Goal: Information Seeking & Learning: Get advice/opinions

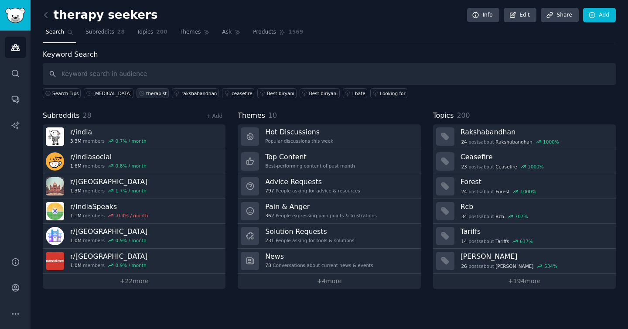
click at [153, 91] on div "therapist" at bounding box center [156, 93] width 20 height 6
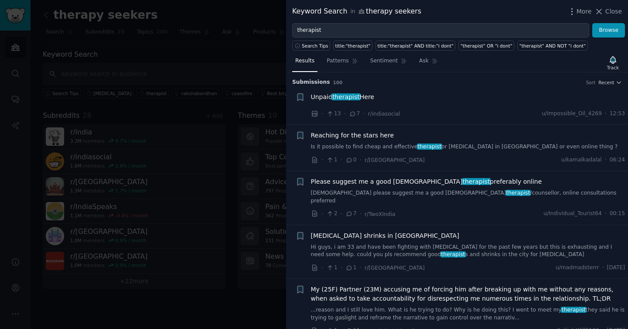
click at [375, 145] on link "Is it possible to find cheap and effective therapist or [MEDICAL_DATA] in [GEOG…" at bounding box center [468, 147] width 314 height 8
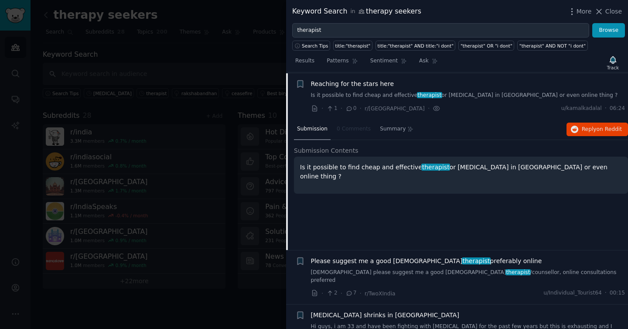
scroll to position [52, 0]
click at [585, 128] on span "Reply on Reddit" at bounding box center [602, 129] width 40 height 8
click at [366, 96] on link "Is it possible to find cheap and effective therapist or [MEDICAL_DATA] in [GEOG…" at bounding box center [468, 95] width 314 height 8
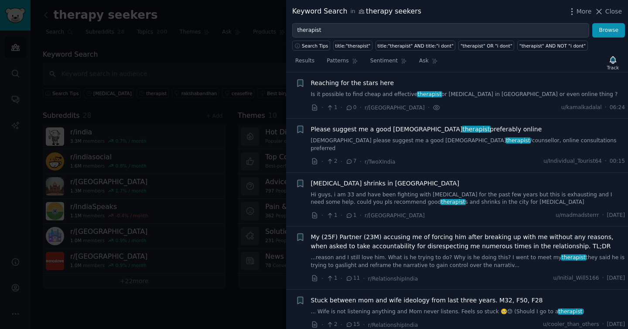
click at [378, 140] on link "[DEMOGRAPHIC_DATA] please suggest me a good [DEMOGRAPHIC_DATA] therapist /couns…" at bounding box center [468, 144] width 314 height 15
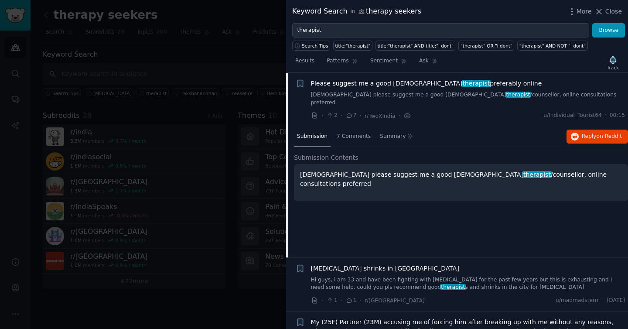
scroll to position [99, 0]
click at [571, 132] on icon "button" at bounding box center [575, 136] width 8 height 8
click at [411, 95] on link "[DEMOGRAPHIC_DATA] please suggest me a good [DEMOGRAPHIC_DATA] therapist /couns…" at bounding box center [468, 98] width 314 height 15
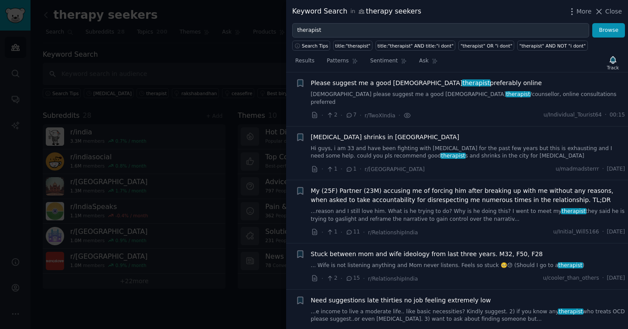
click at [423, 145] on link "Hi guys, i am 33 and have been fighting with [MEDICAL_DATA] for the past few ye…" at bounding box center [468, 152] width 314 height 15
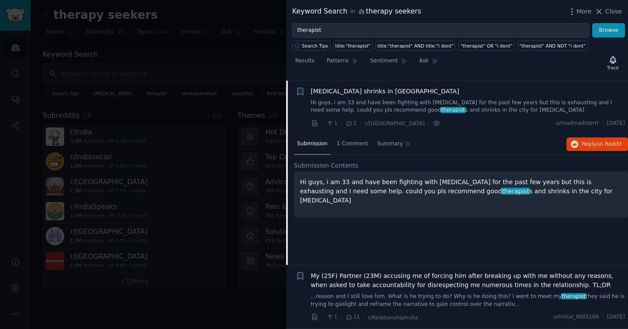
scroll to position [145, 0]
click at [583, 140] on span "Reply on Reddit" at bounding box center [602, 144] width 40 height 8
click at [365, 99] on link "Hi guys, i am 33 and have been fighting with [MEDICAL_DATA] for the past few ye…" at bounding box center [468, 106] width 314 height 15
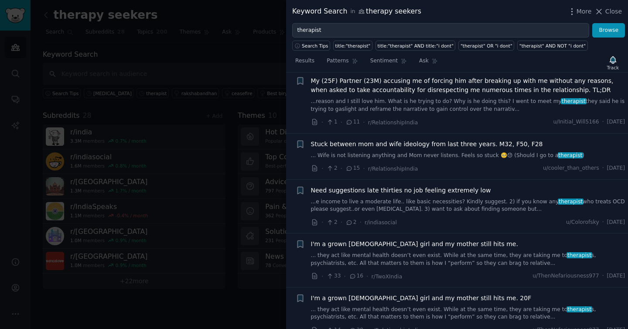
scroll to position [209, 0]
click at [382, 151] on link "... Wife is not listening anything and Mom never listens. Feels so stuck 🥺😓 (Sh…" at bounding box center [468, 155] width 314 height 8
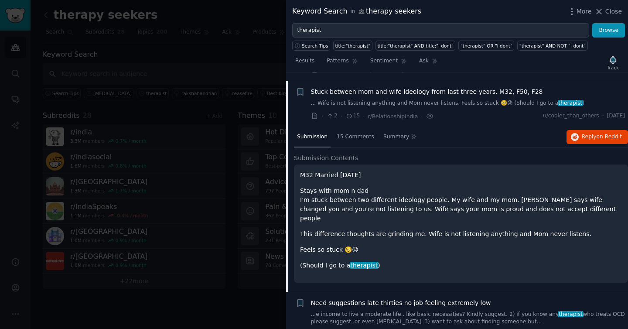
scroll to position [262, 0]
click at [574, 132] on icon "button" at bounding box center [575, 136] width 8 height 8
click at [401, 99] on link "... Wife is not listening anything and Mom never listens. Feels so stuck 🥺😓 (Sh…" at bounding box center [468, 103] width 314 height 8
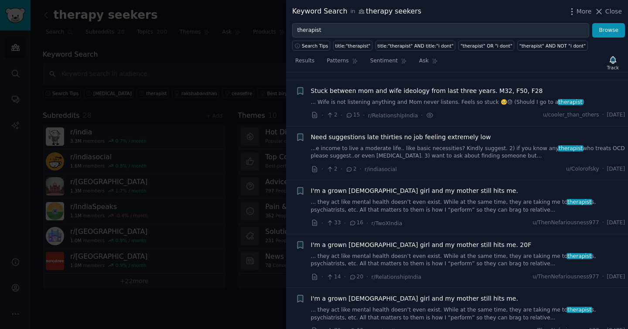
click at [398, 145] on link "...e income to live a moderate life.. like basic necessities? Kindly suggest. 2…" at bounding box center [468, 152] width 314 height 15
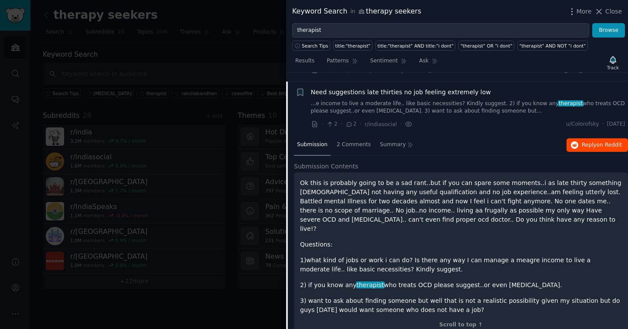
scroll to position [308, 0]
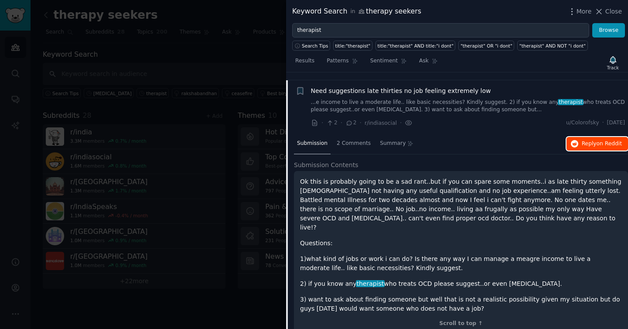
click at [576, 140] on icon "button" at bounding box center [575, 144] width 8 height 8
click at [346, 89] on div "Need suggestions late thirties no job feeling extremely low ...e income to live…" at bounding box center [468, 99] width 314 height 27
click at [347, 99] on link "...e income to live a moderate life.. like basic necessities? Kindly suggest. 2…" at bounding box center [468, 106] width 314 height 15
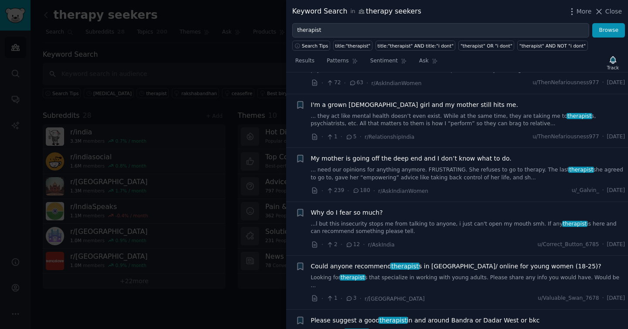
scroll to position [511, 0]
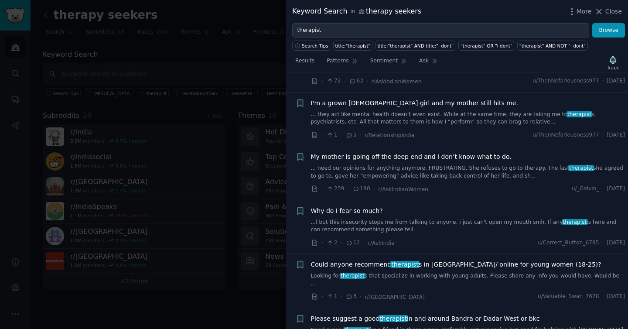
click at [352, 156] on div "My mother is going off the deep end and I don’t know what to do. ... need our o…" at bounding box center [468, 165] width 314 height 27
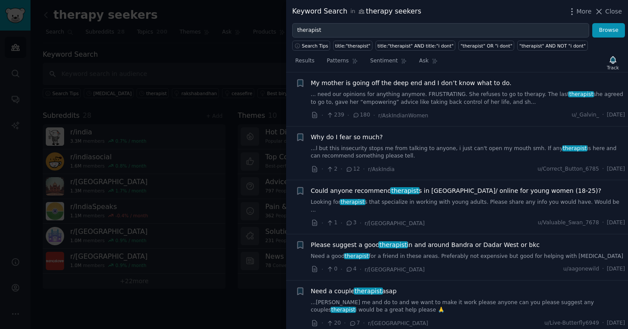
scroll to position [586, 0]
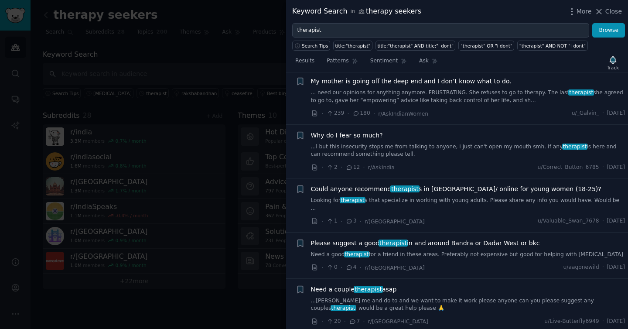
click at [360, 144] on link "...l but this insecurity stops me from talking to anyone, i just can't open my …" at bounding box center [468, 150] width 314 height 15
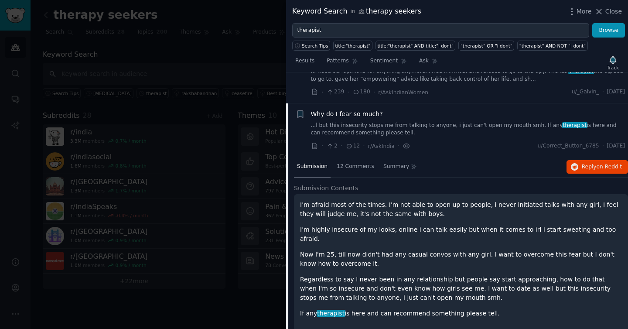
scroll to position [631, 0]
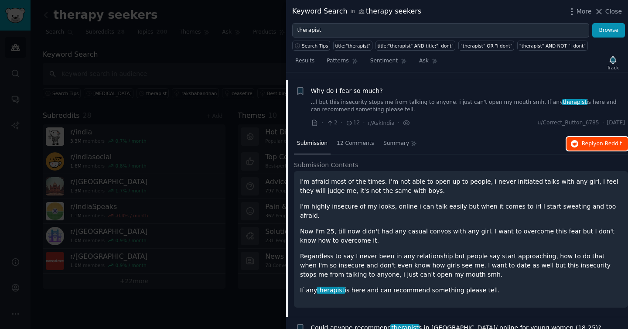
click at [614, 140] on span "on Reddit" at bounding box center [608, 143] width 25 height 6
click at [367, 99] on link "...l but this insecurity stops me from talking to anyone, i just can't open my …" at bounding box center [468, 106] width 314 height 15
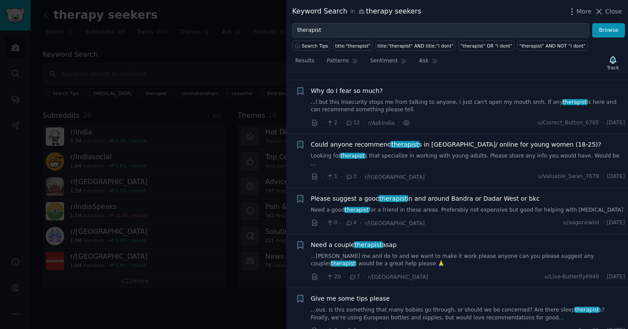
click at [376, 142] on div "Could anyone recommend therapist s in [GEOGRAPHIC_DATA]/ online for young women…" at bounding box center [468, 153] width 314 height 27
click at [381, 152] on link "Looking for therapist s that specialize in working with young adults. Please sh…" at bounding box center [468, 159] width 314 height 15
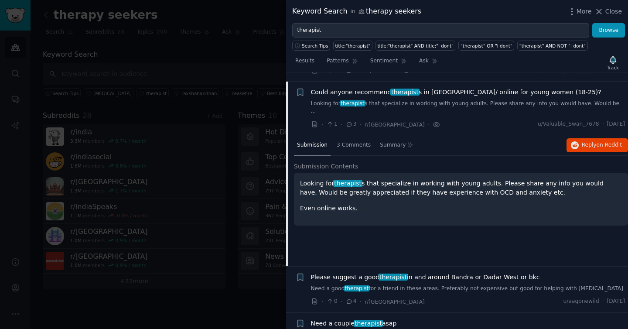
scroll to position [685, 0]
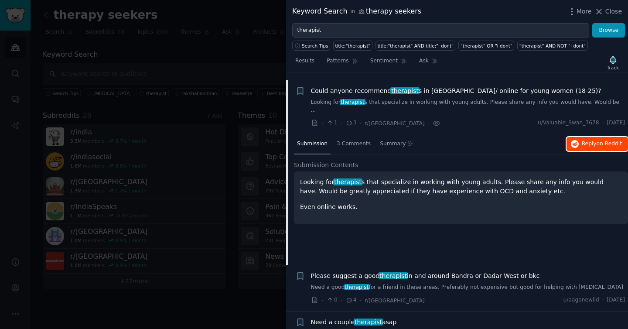
click at [584, 140] on span "Reply on Reddit" at bounding box center [602, 144] width 40 height 8
click at [383, 89] on div "Could anyone recommend therapist s in [GEOGRAPHIC_DATA]/ online for young women…" at bounding box center [468, 99] width 314 height 27
click at [384, 99] on link "Looking for therapist s that specialize in working with young adults. Please sh…" at bounding box center [468, 106] width 314 height 15
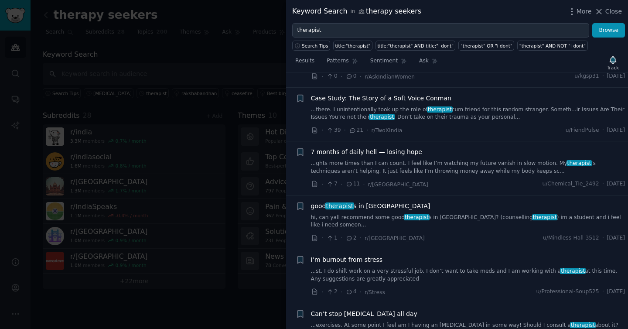
scroll to position [886, 0]
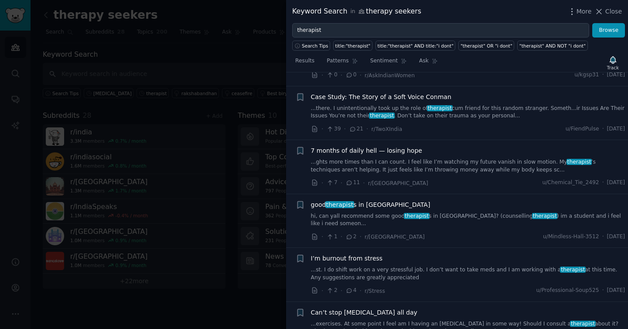
click at [399, 158] on link "...ghts more times than I can count. I feel like I’m watching my future vanish …" at bounding box center [468, 165] width 314 height 15
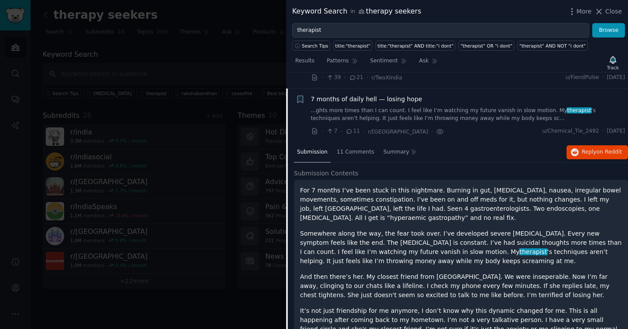
scroll to position [939, 0]
click at [596, 147] on span "Reply on Reddit" at bounding box center [602, 151] width 40 height 8
click at [374, 106] on link "...ghts more times than I can count. I feel like I’m watching my future vanish …" at bounding box center [468, 113] width 314 height 15
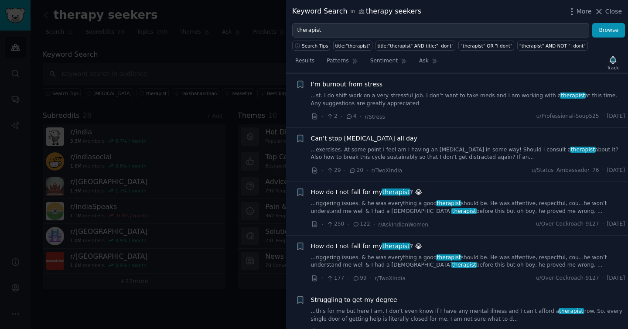
scroll to position [1061, 0]
click at [451, 207] on span "therapist" at bounding box center [464, 210] width 26 height 6
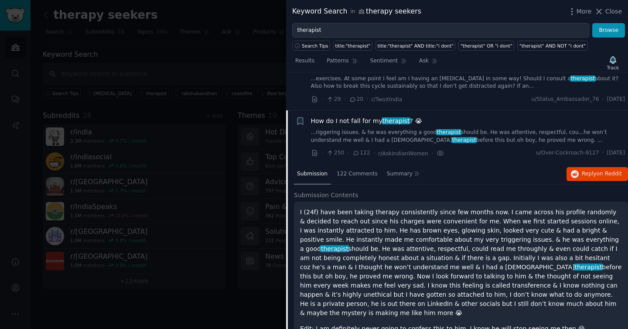
scroll to position [1146, 0]
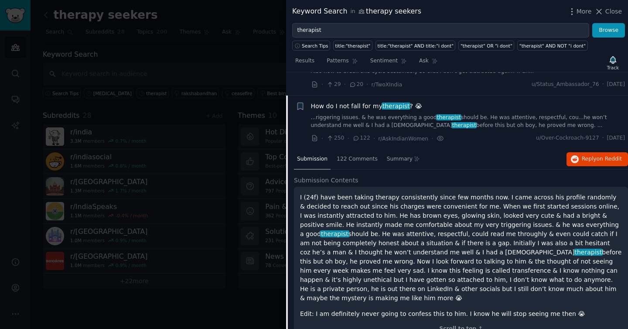
click at [408, 114] on link "...riggering issues. & he was everything a good therapist should be. He was att…" at bounding box center [468, 121] width 314 height 15
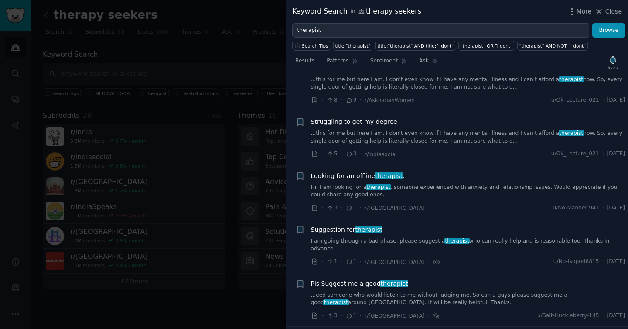
scroll to position [1346, 0]
click at [370, 171] on div "Looking for an offline therapist . Hi, I am looking for a therapist , someone e…" at bounding box center [468, 184] width 314 height 27
click at [371, 184] on span "therapist" at bounding box center [379, 187] width 26 height 6
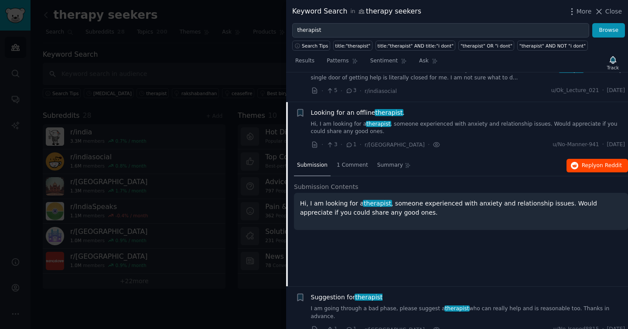
scroll to position [1416, 0]
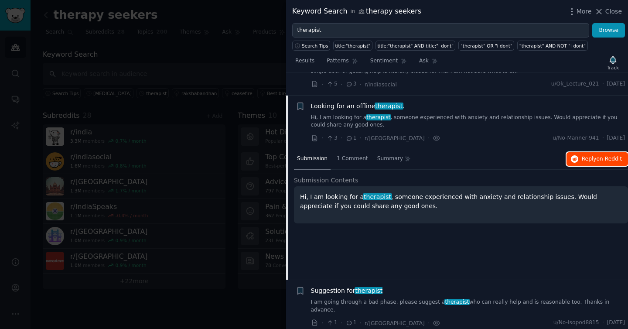
click at [593, 155] on span "Reply on Reddit" at bounding box center [602, 159] width 40 height 8
click at [350, 114] on link "Hi, I am looking for a therapist , someone experienced with anxiety and relatio…" at bounding box center [468, 121] width 314 height 15
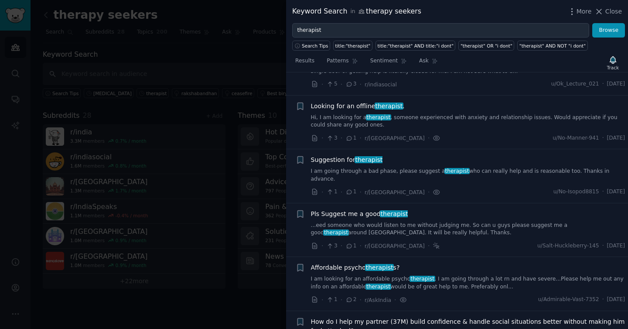
click at [358, 222] on link "...eed someone who would listen to me without judging me. So can u guys please …" at bounding box center [468, 229] width 314 height 15
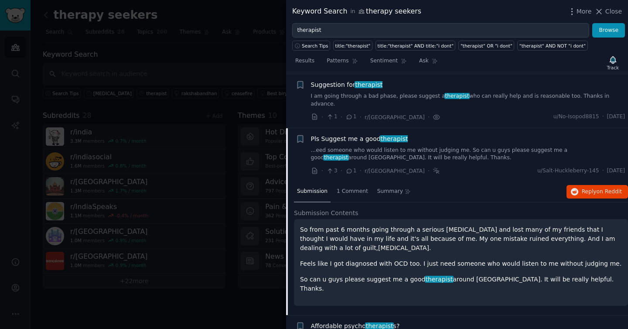
scroll to position [1516, 0]
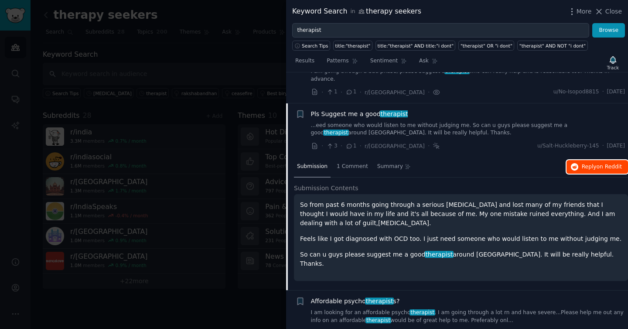
click at [588, 163] on span "Reply on Reddit" at bounding box center [602, 167] width 40 height 8
click at [361, 122] on link "...eed someone who would listen to me without judging me. So can u guys please …" at bounding box center [468, 129] width 314 height 15
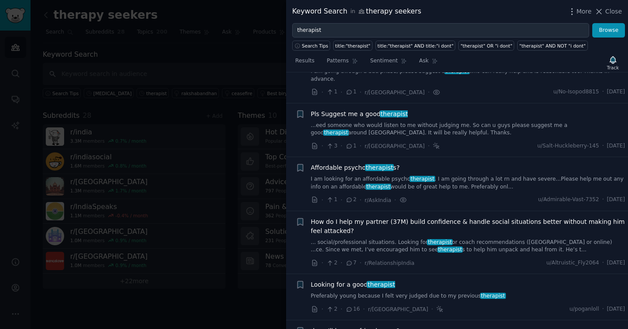
scroll to position [1525, 0]
